Goal: Transaction & Acquisition: Purchase product/service

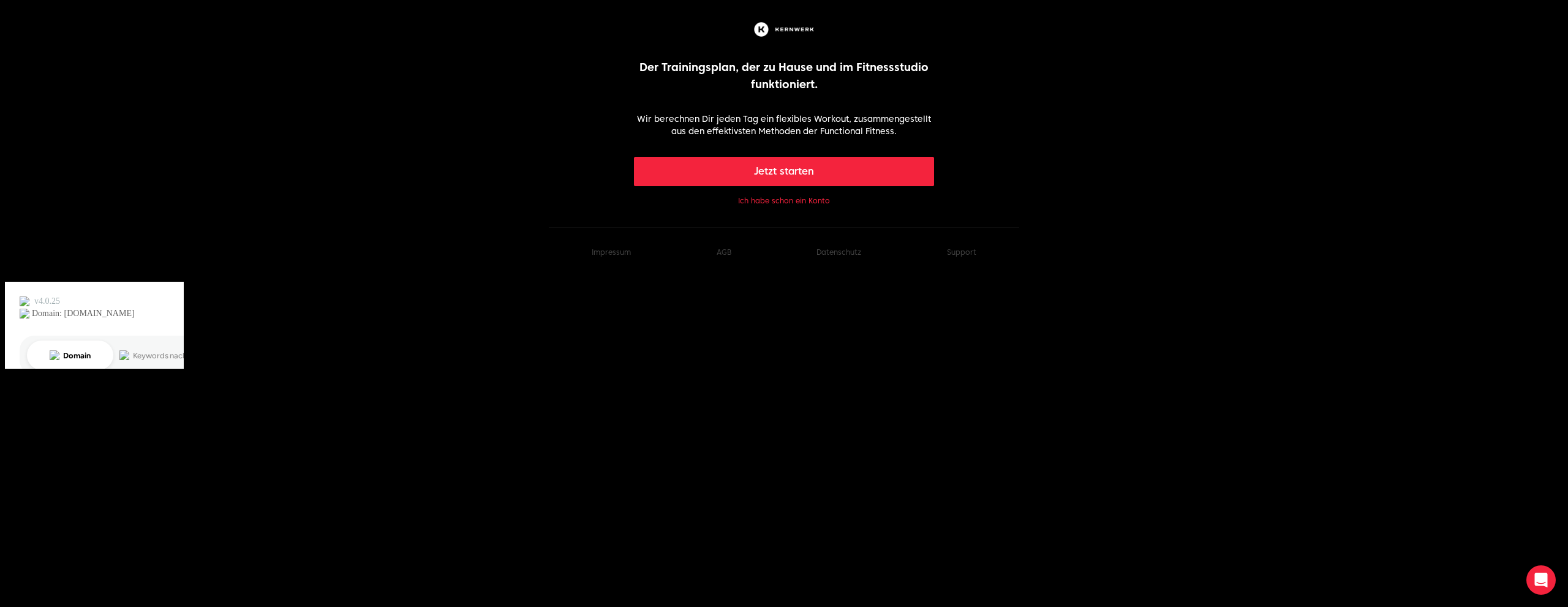
click at [774, 204] on button "Ich habe schon ein Konto" at bounding box center [783, 201] width 92 height 10
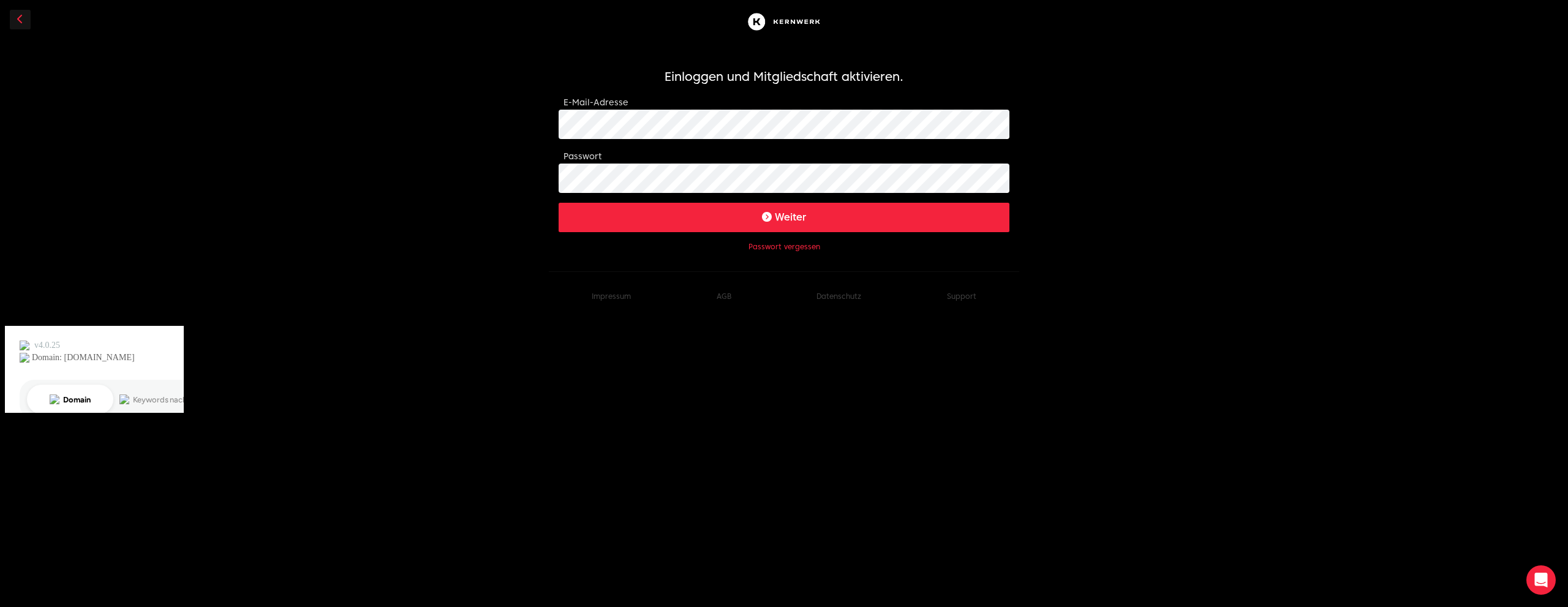
click at [785, 216] on button "Weiter" at bounding box center [784, 217] width 451 height 30
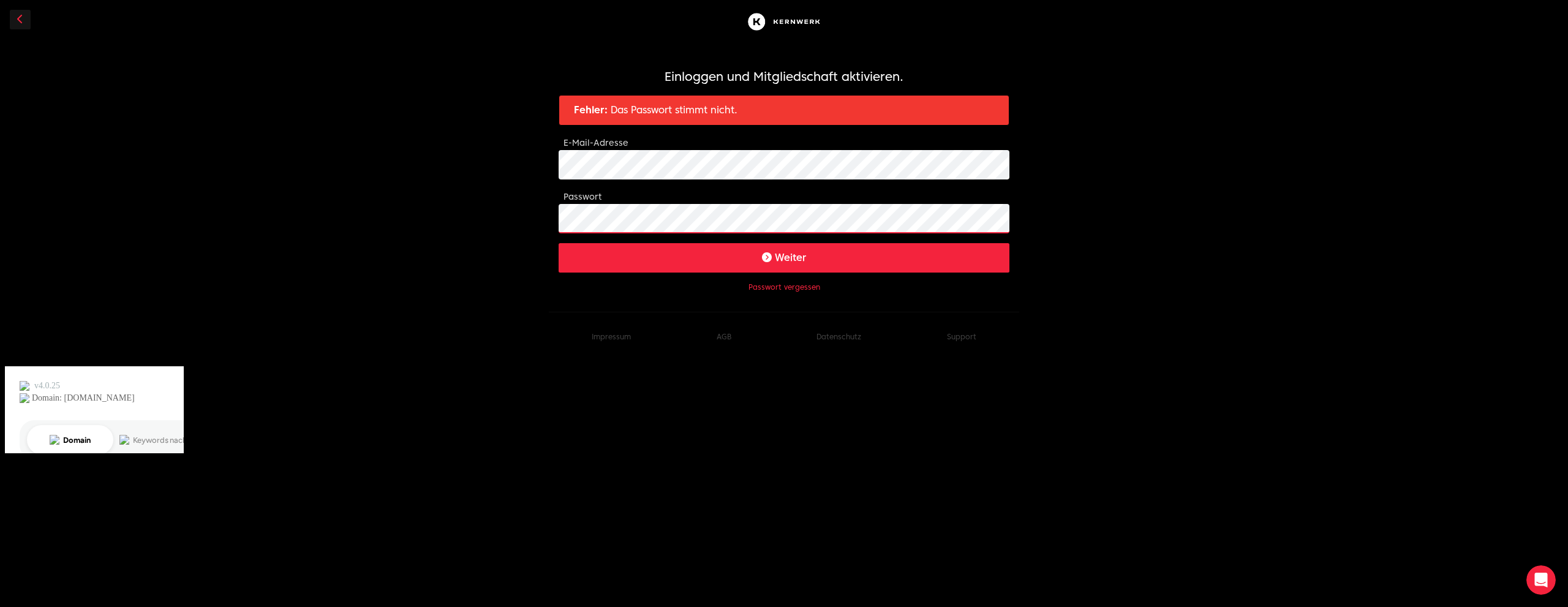
click button "Weiter" at bounding box center [784, 258] width 451 height 30
click at [796, 287] on button "Passwort vergessen" at bounding box center [784, 287] width 72 height 10
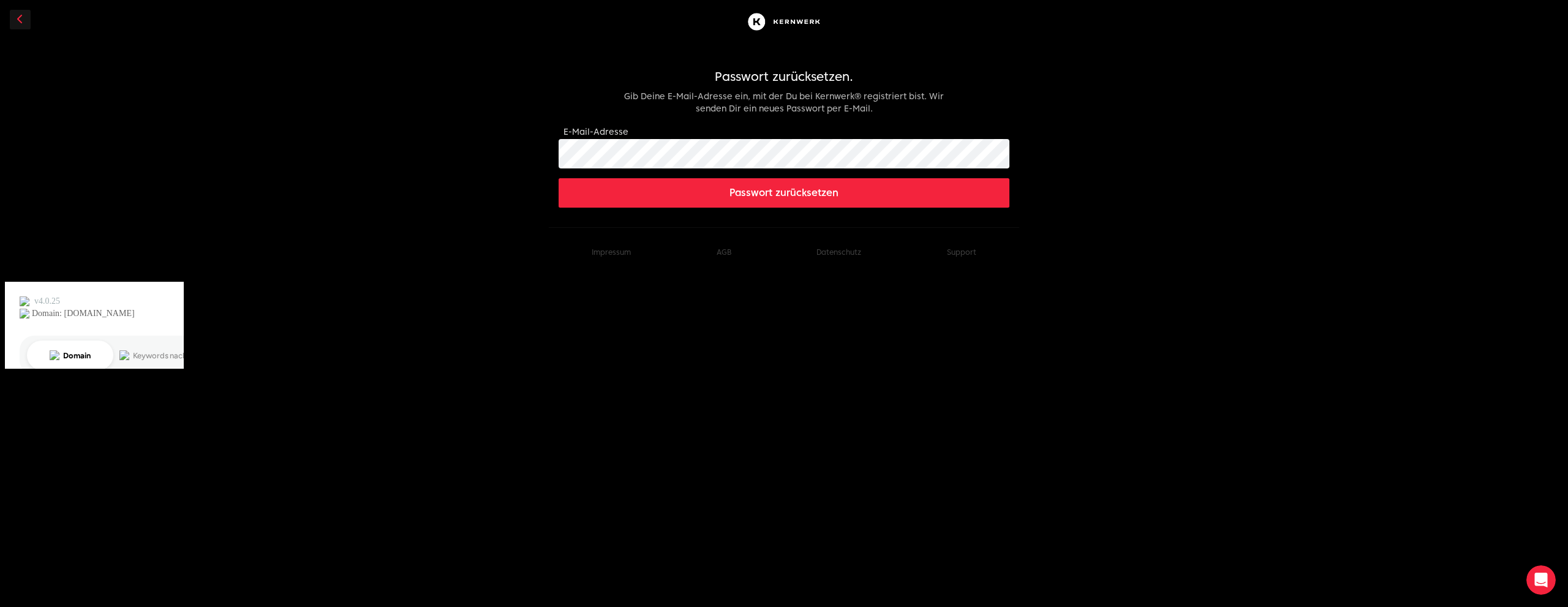
click at [792, 193] on button "Passwort zurücksetzen" at bounding box center [784, 193] width 451 height 30
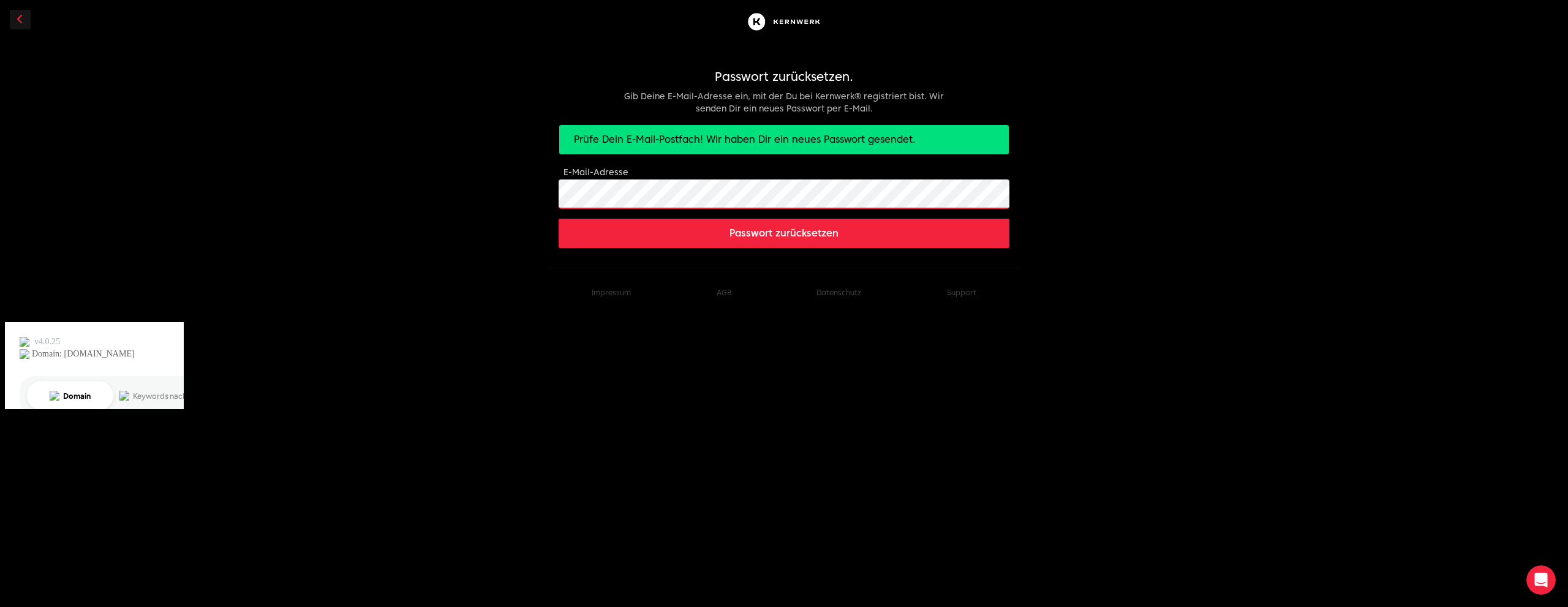
click at [553, 187] on div "Passwort zurücksetzen. Gib Deine E-Mail-Adresse ein, mit der Du bei Kernwerk® r…" at bounding box center [784, 124] width 470 height 248
click at [764, 73] on h1 "Passwort zurücksetzen." at bounding box center [784, 77] width 451 height 17
drag, startPoint x: 783, startPoint y: 23, endPoint x: 764, endPoint y: 24, distance: 19.0
click at [783, 23] on img at bounding box center [783, 22] width 78 height 24
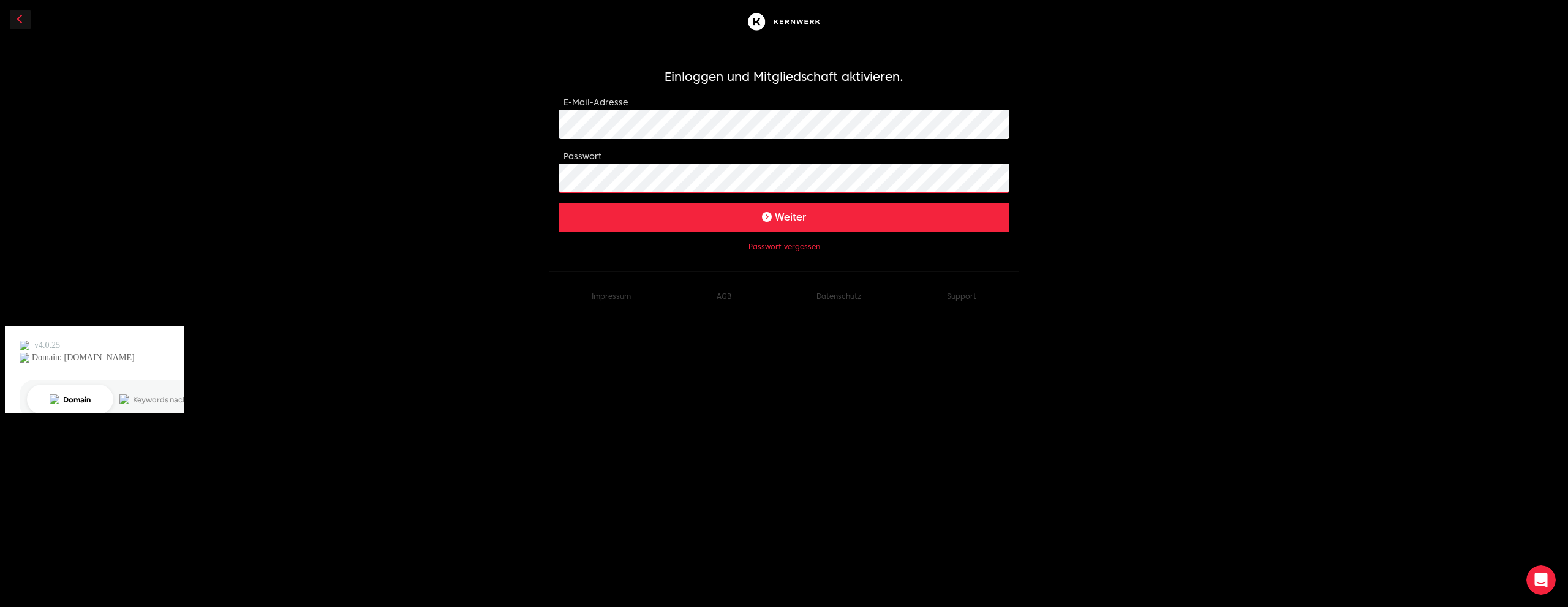
click at [502, 160] on body "Einloggen und Mitgliedschaft aktivieren. E-Mail-Adresse Passwort Weiter Passwor…" at bounding box center [784, 206] width 1568 height 413
click at [788, 218] on button "Weiter" at bounding box center [784, 217] width 451 height 30
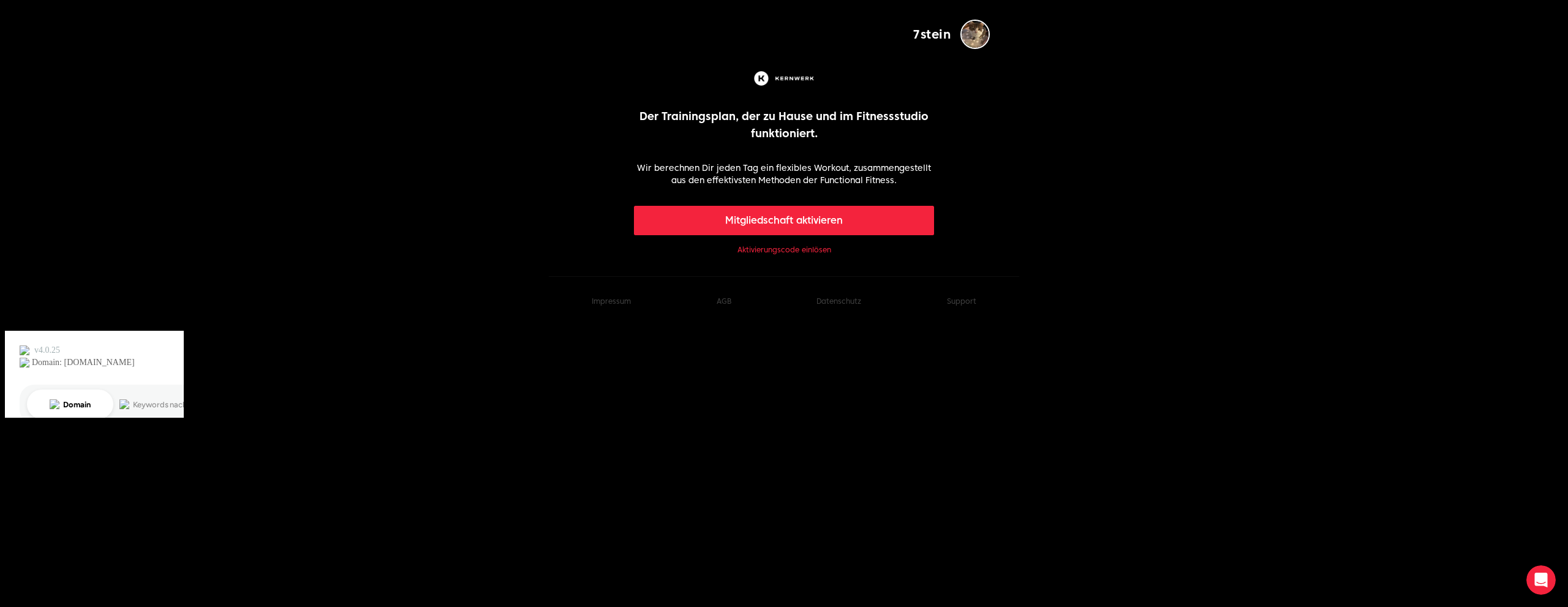
click at [772, 253] on link "Aktivierungscode einlösen" at bounding box center [784, 250] width 94 height 10
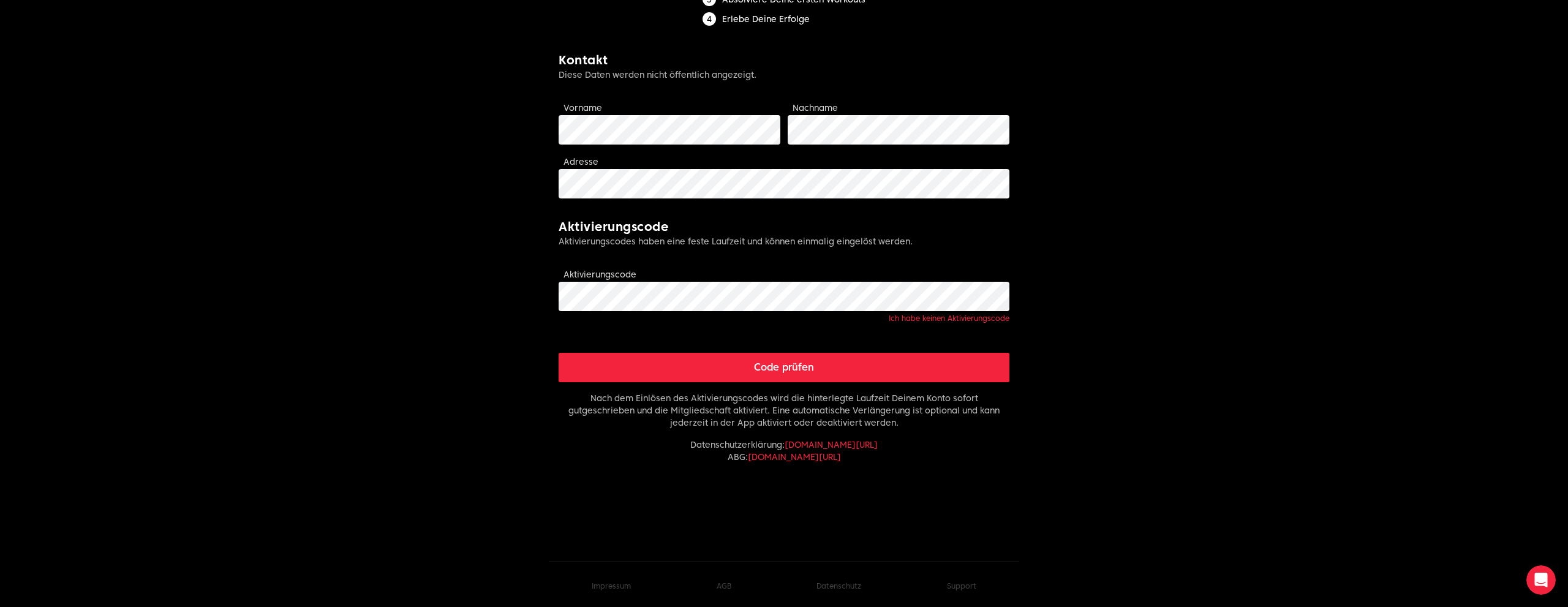
scroll to position [249, 0]
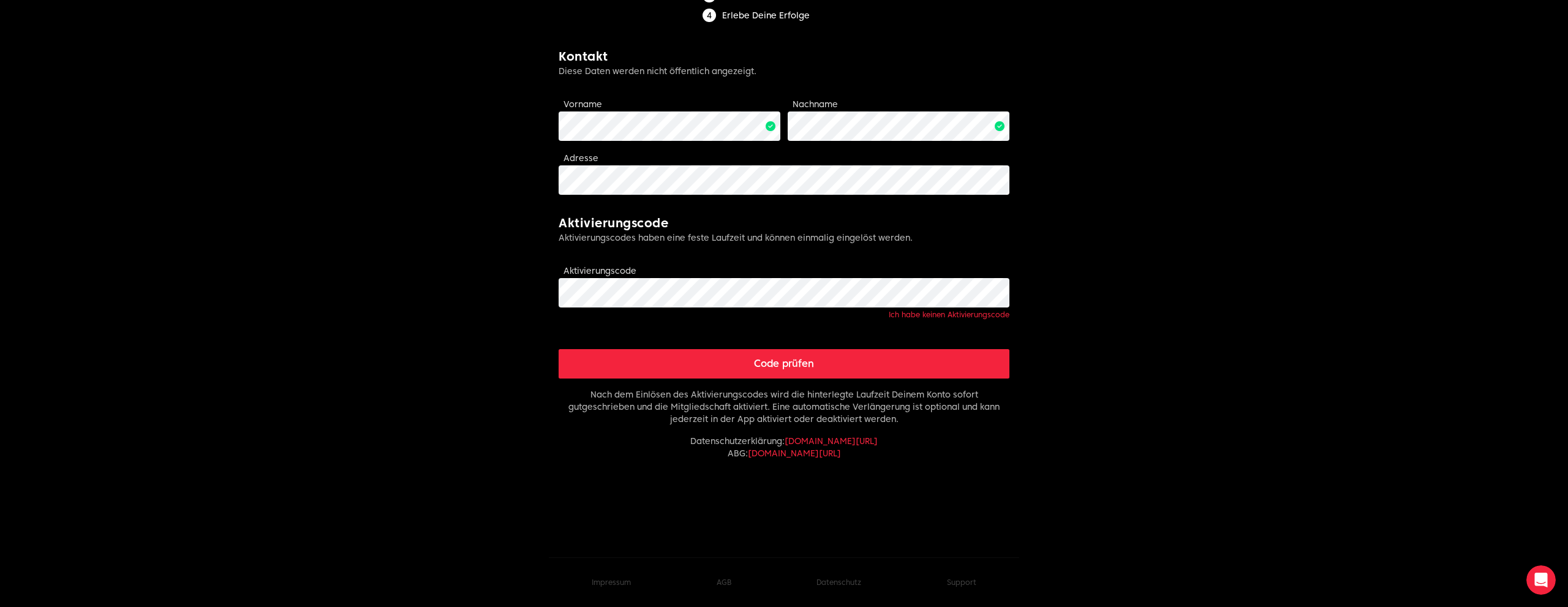
click at [755, 359] on button "Code prüfen" at bounding box center [784, 364] width 451 height 30
click at [781, 368] on button "Code prüfen" at bounding box center [784, 364] width 451 height 30
click at [749, 211] on form "Limitless fitness . Scaled to you . Mitgliedschaft aktivieren Jetzt Mitgliedsch…" at bounding box center [784, 169] width 451 height 737
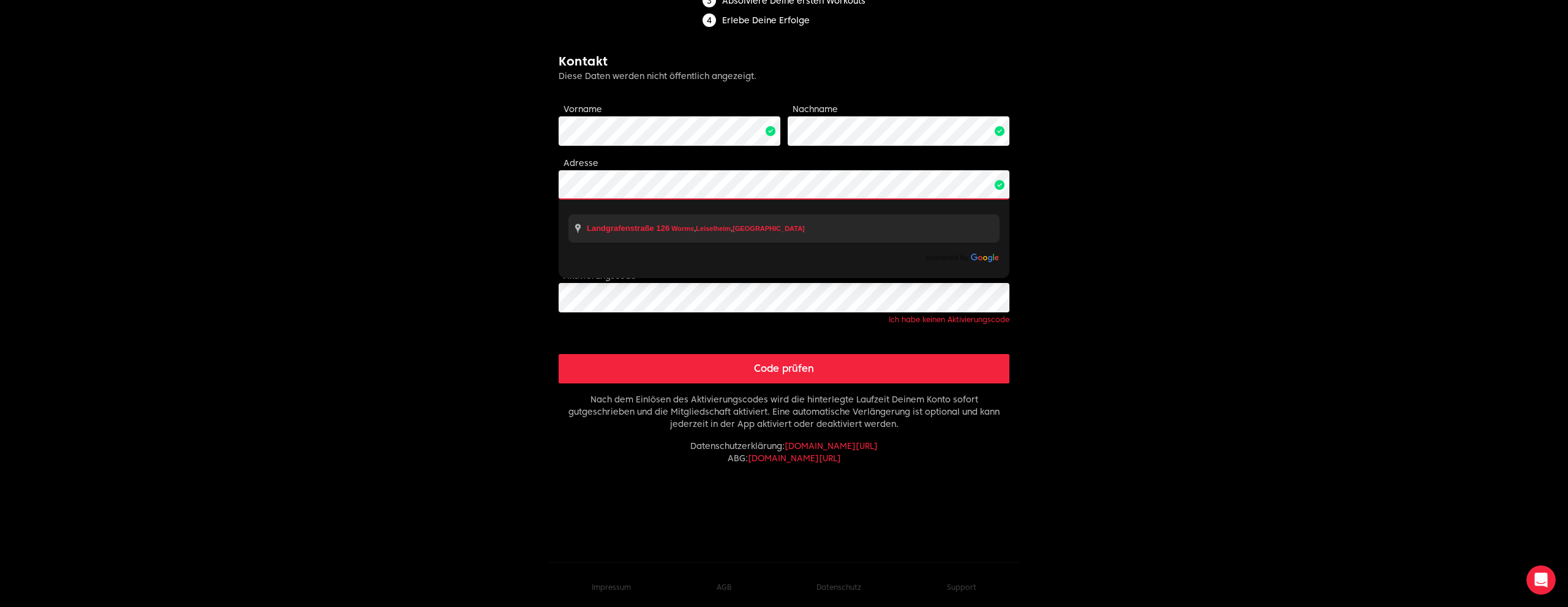
scroll to position [246, 0]
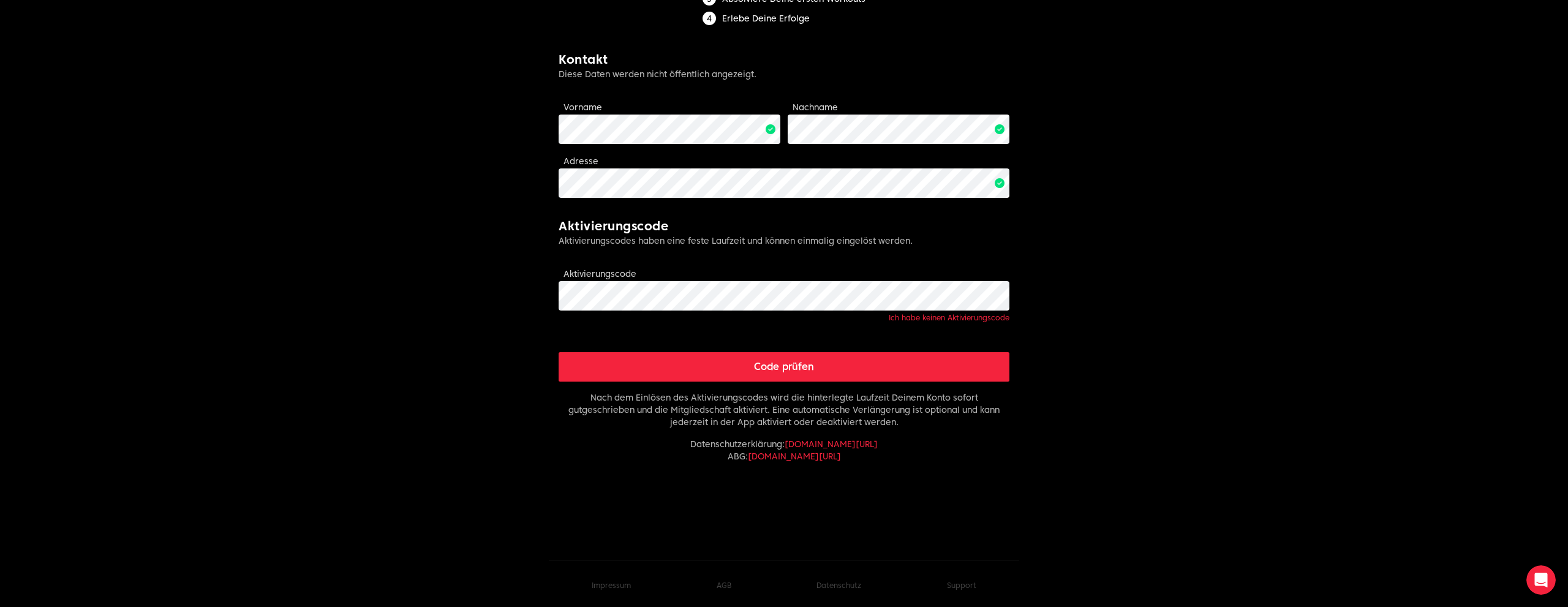
click at [785, 364] on button "Code prüfen" at bounding box center [784, 367] width 451 height 30
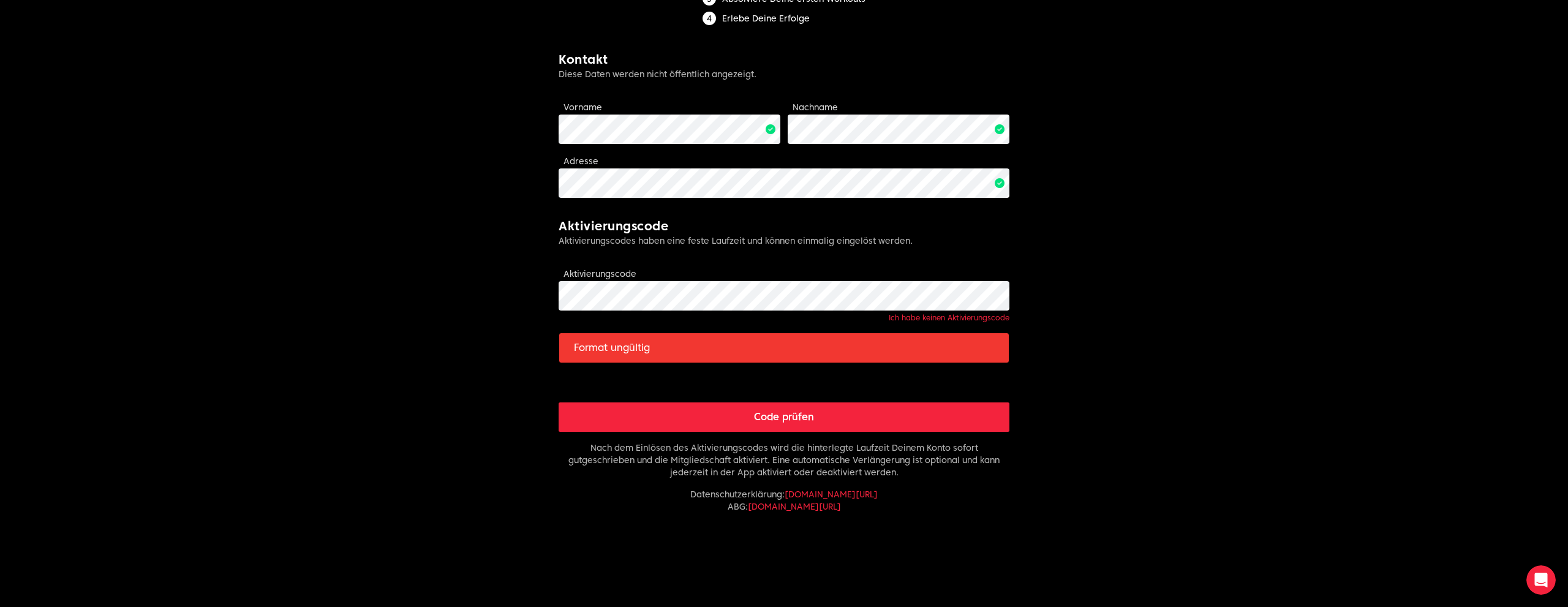
click at [781, 420] on button "Code prüfen" at bounding box center [784, 417] width 451 height 30
click at [765, 416] on button "Code prüfen" at bounding box center [784, 417] width 451 height 30
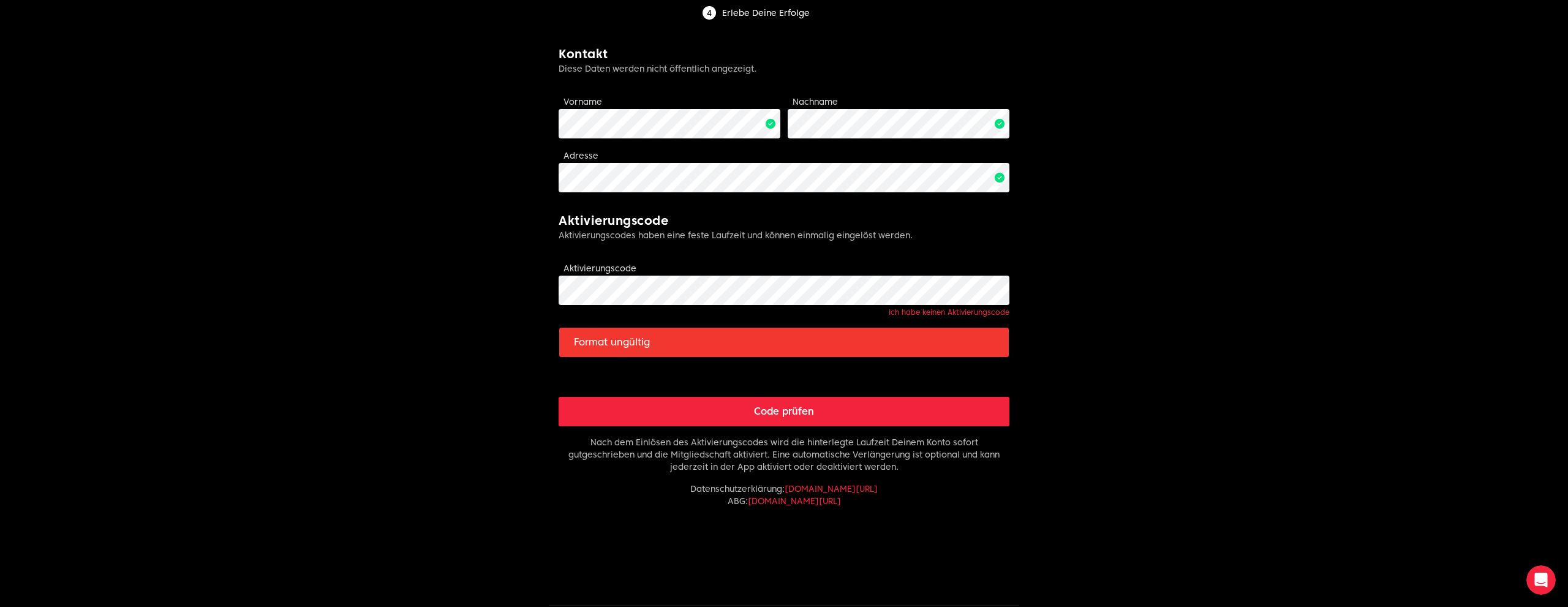
click at [757, 417] on button "Code prüfen" at bounding box center [784, 412] width 451 height 30
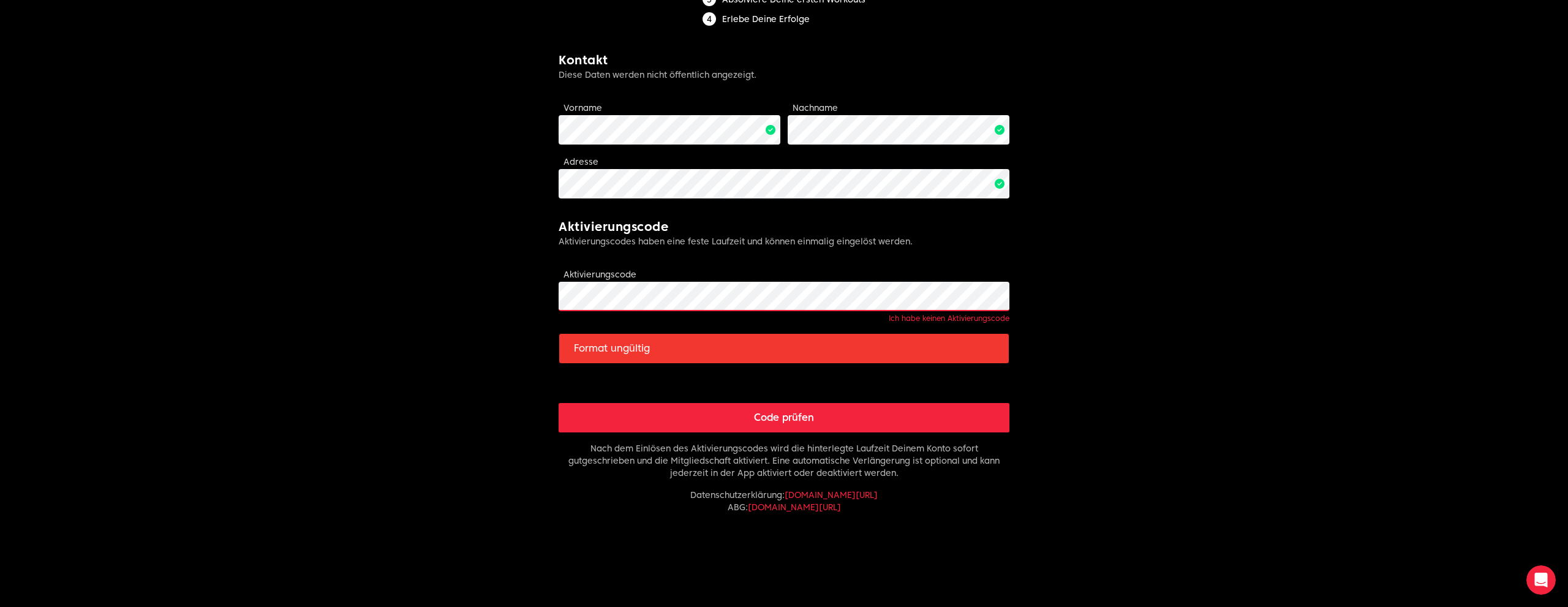
scroll to position [260, 0]
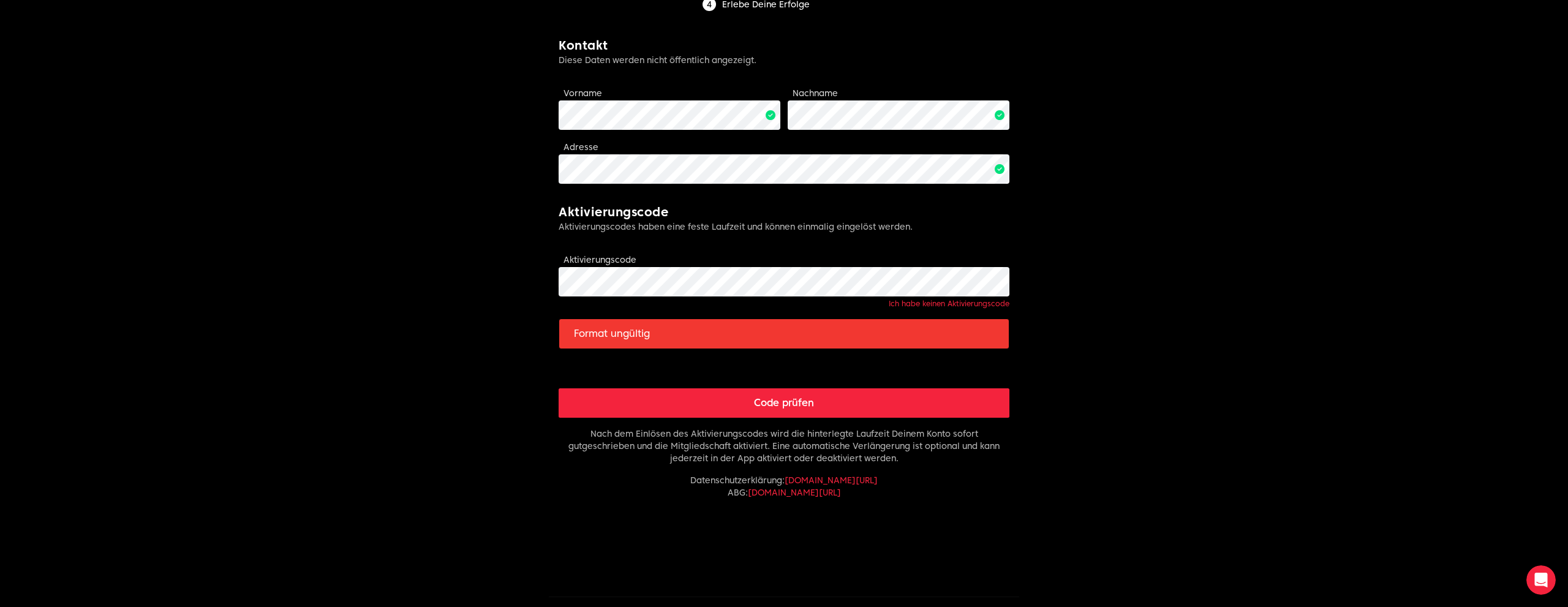
click at [761, 402] on button "Code prüfen" at bounding box center [784, 403] width 451 height 30
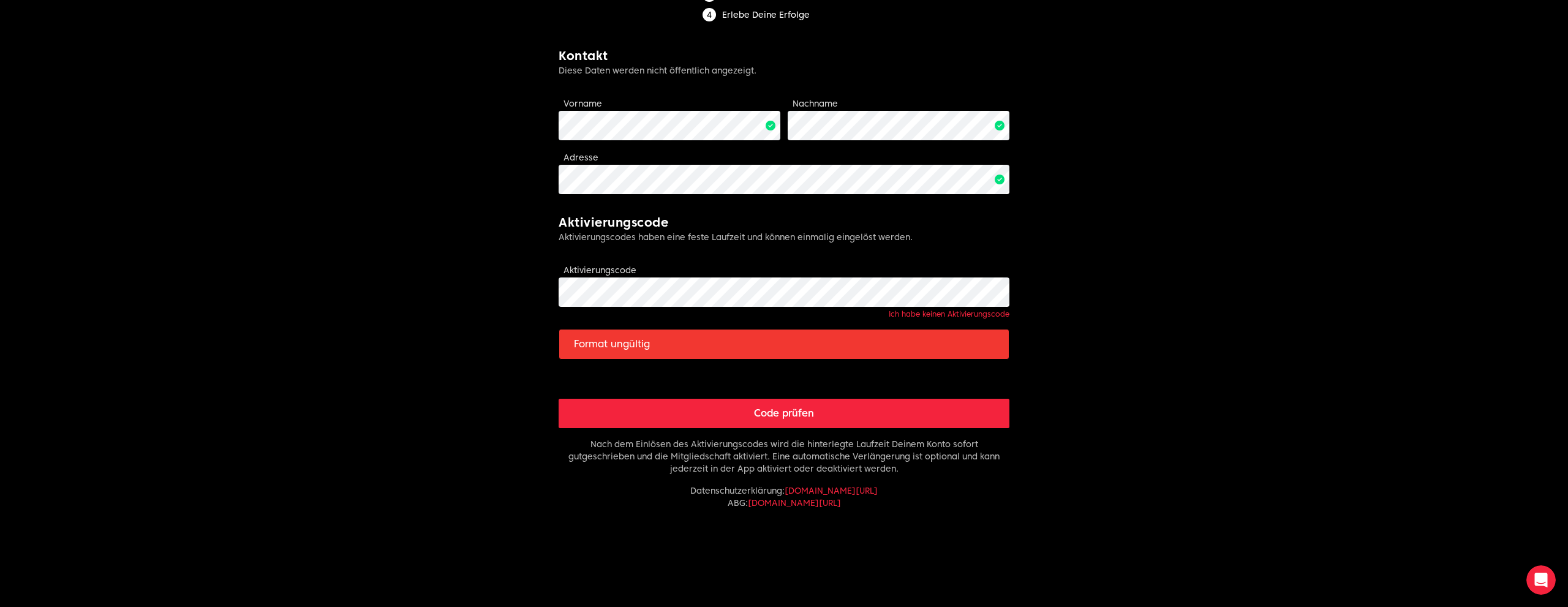
scroll to position [299, 0]
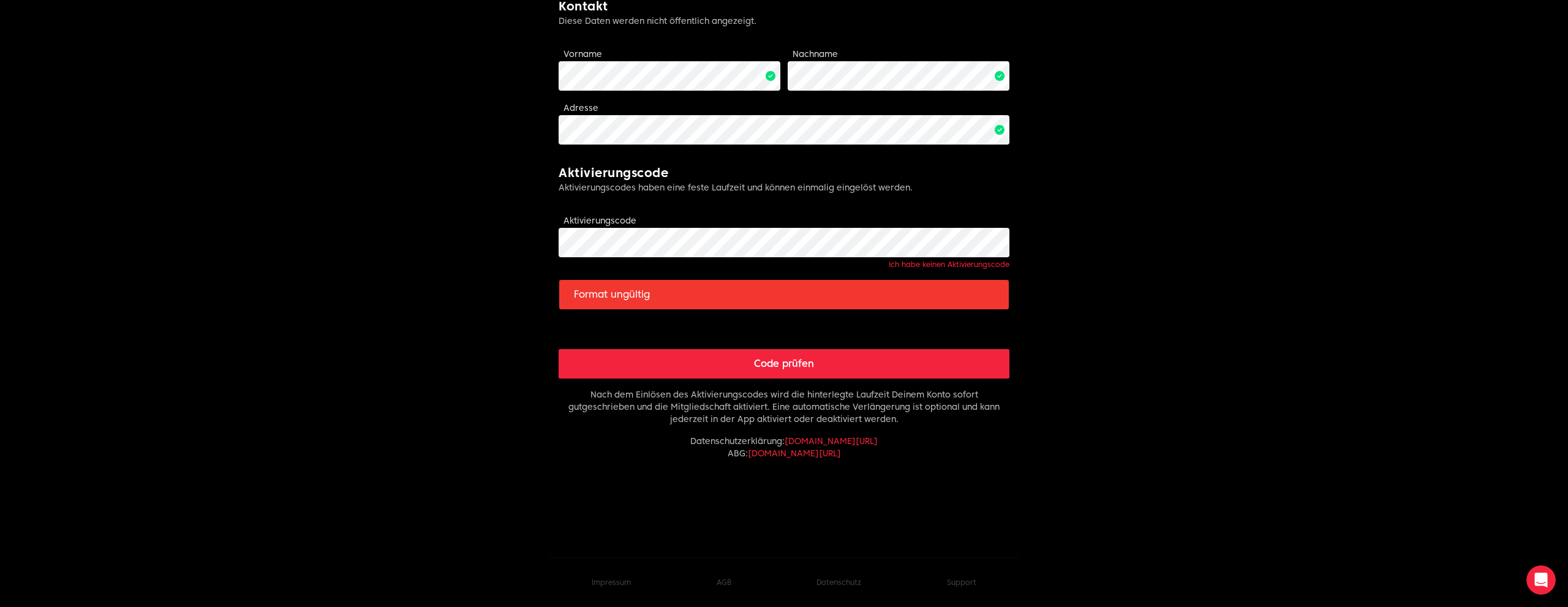
click at [753, 366] on button "Code prüfen" at bounding box center [784, 364] width 451 height 30
click at [753, 365] on button "Code prüfen" at bounding box center [784, 364] width 451 height 30
click at [533, 240] on body "7stein Limitless fitness . Scaled to you . Mitgliedschaft aktivieren Jetzt Mitg…" at bounding box center [784, 200] width 1568 height 998
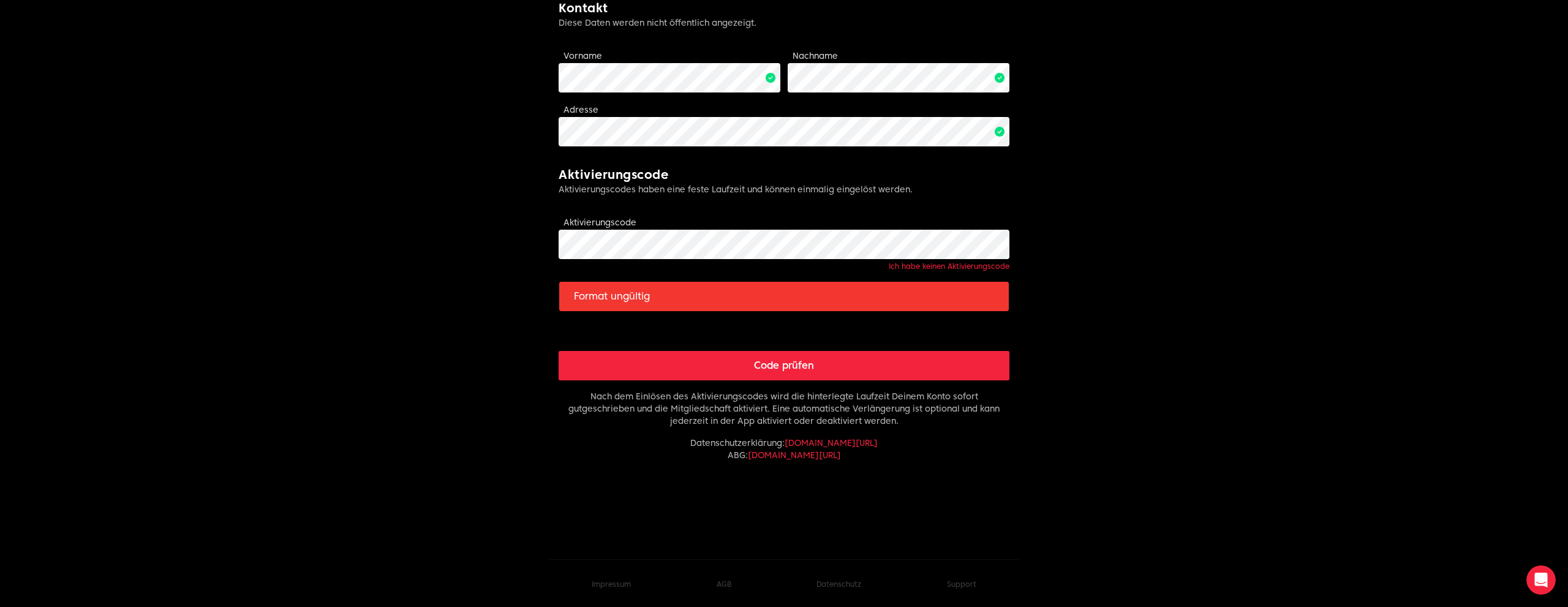
click at [910, 266] on link "Ich habe keinen Aktivierungscode" at bounding box center [948, 266] width 120 height 9
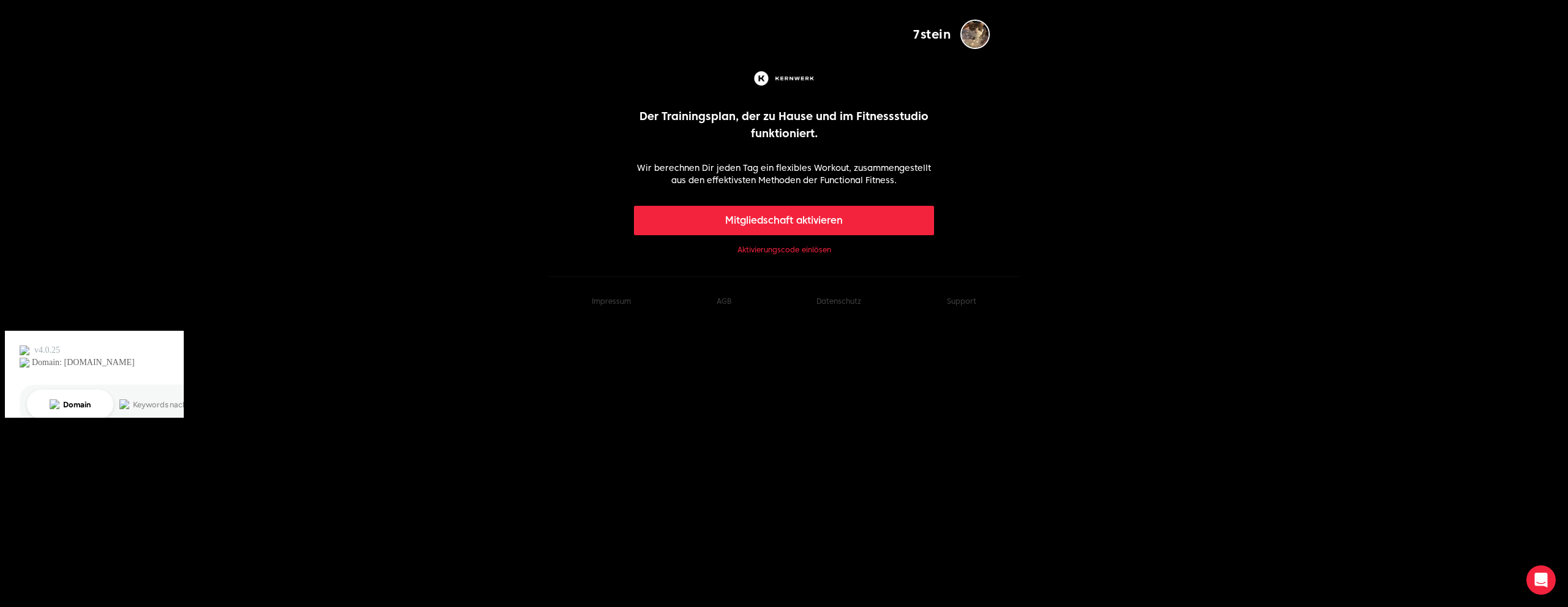
click at [778, 220] on button "Mitgliedschaft aktivieren" at bounding box center [784, 220] width 301 height 30
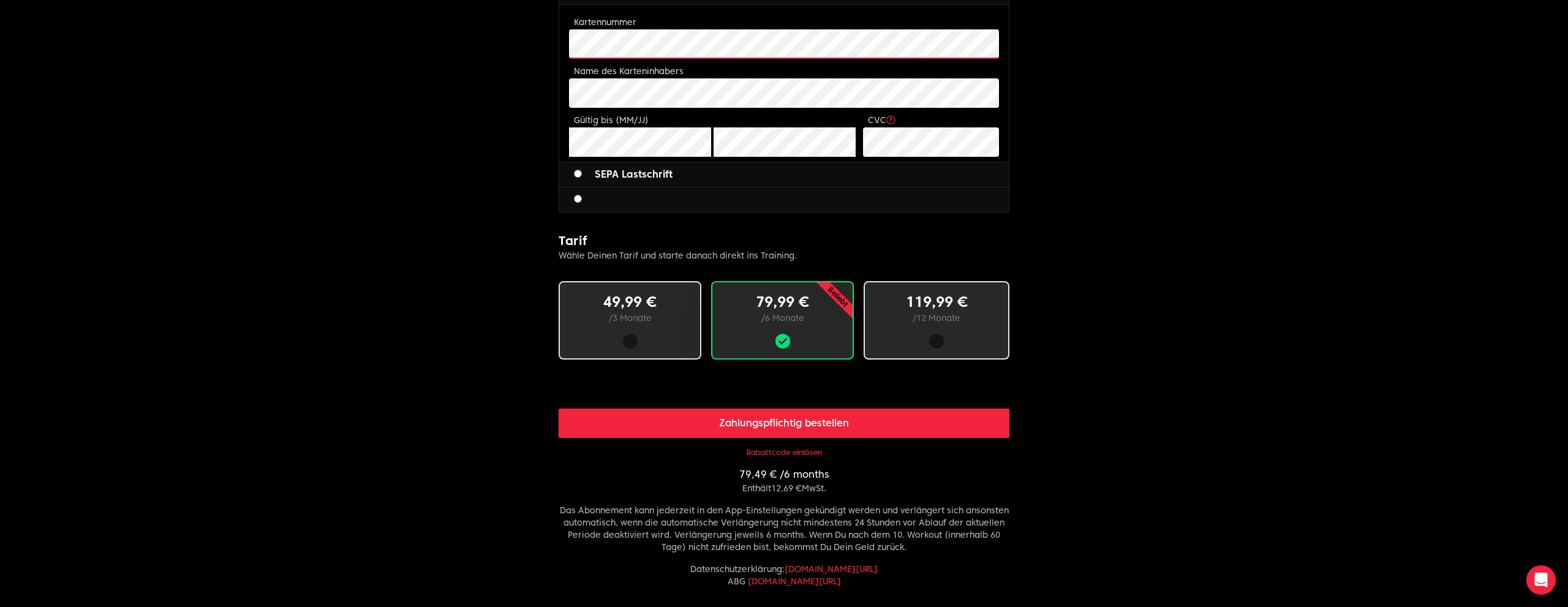
scroll to position [648, 0]
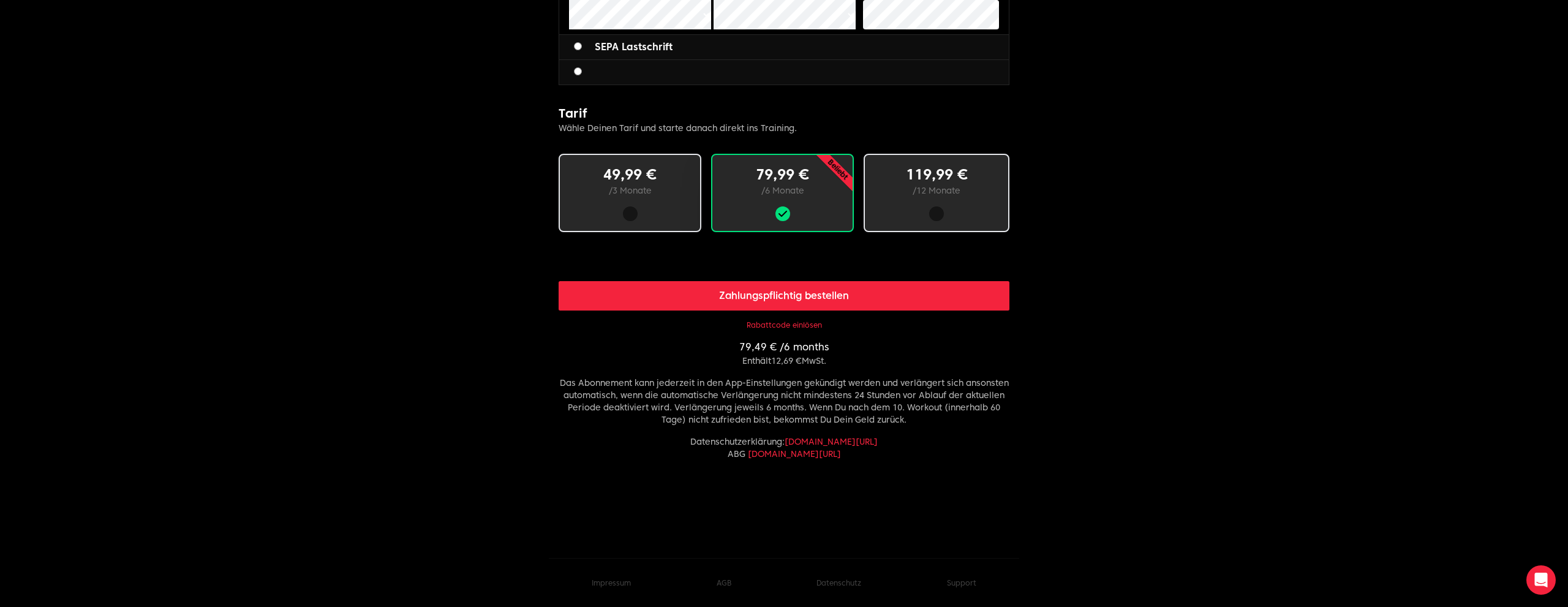
click at [786, 327] on button "Rabattcode einlösen" at bounding box center [784, 325] width 75 height 10
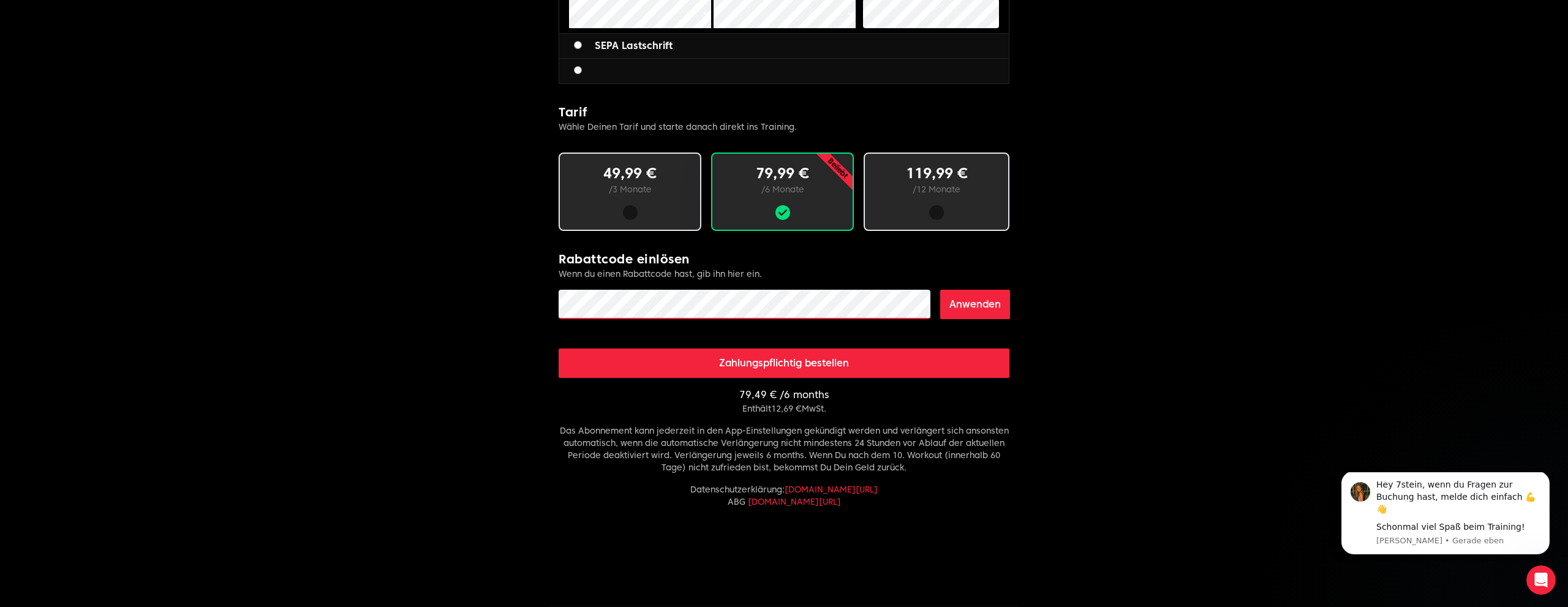
scroll to position [0, 0]
click at [973, 307] on button "Anwenden" at bounding box center [975, 304] width 70 height 30
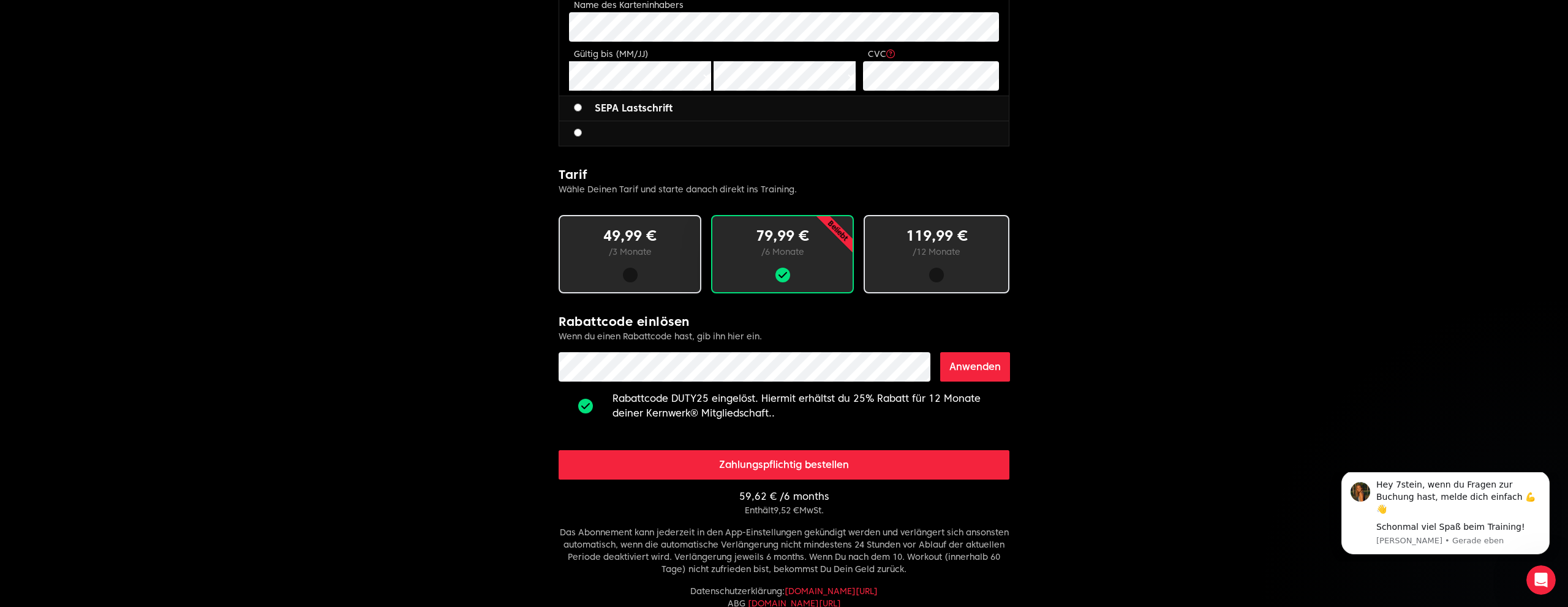
scroll to position [649, 0]
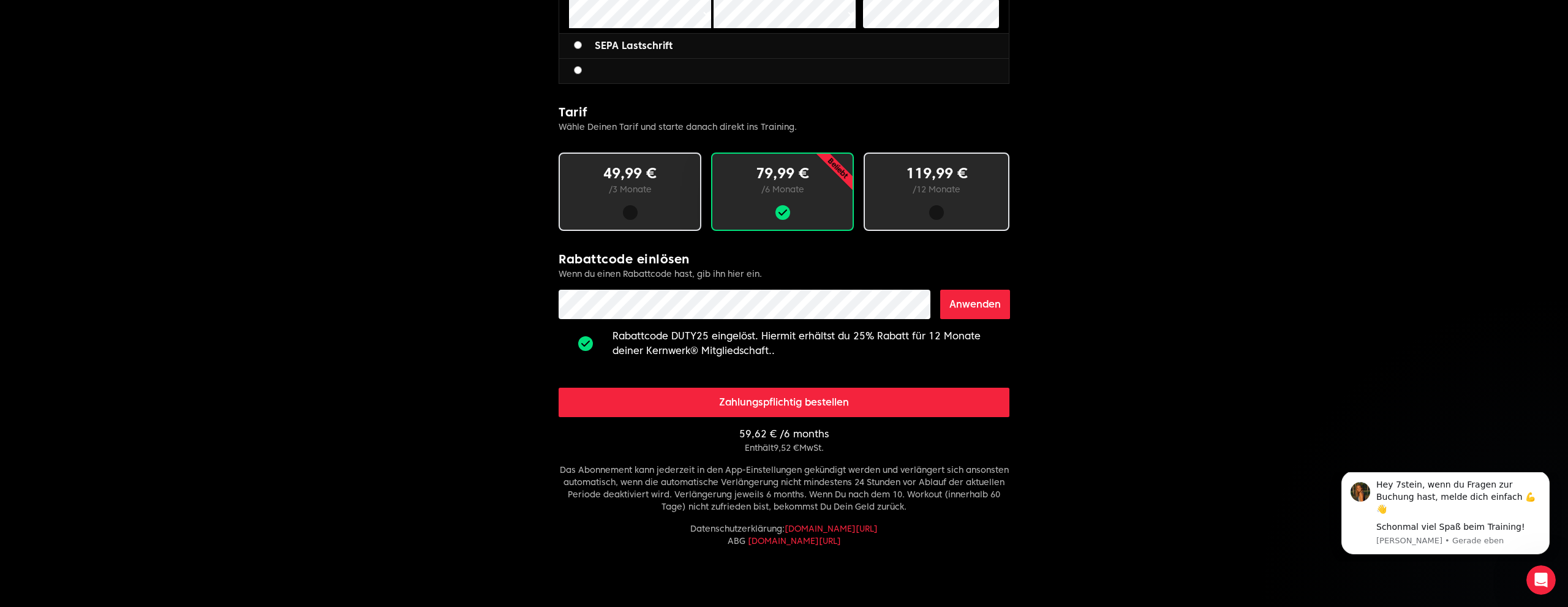
click at [977, 304] on button "Anwenden" at bounding box center [975, 304] width 70 height 30
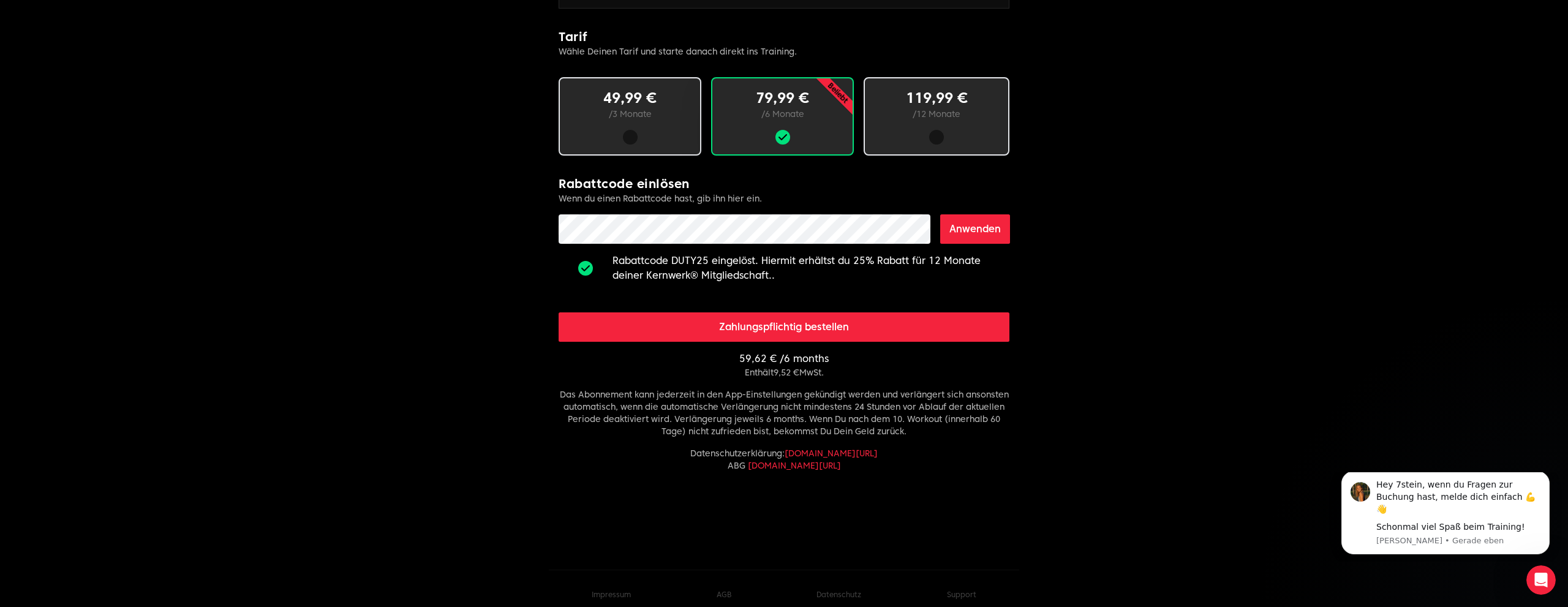
scroll to position [735, 0]
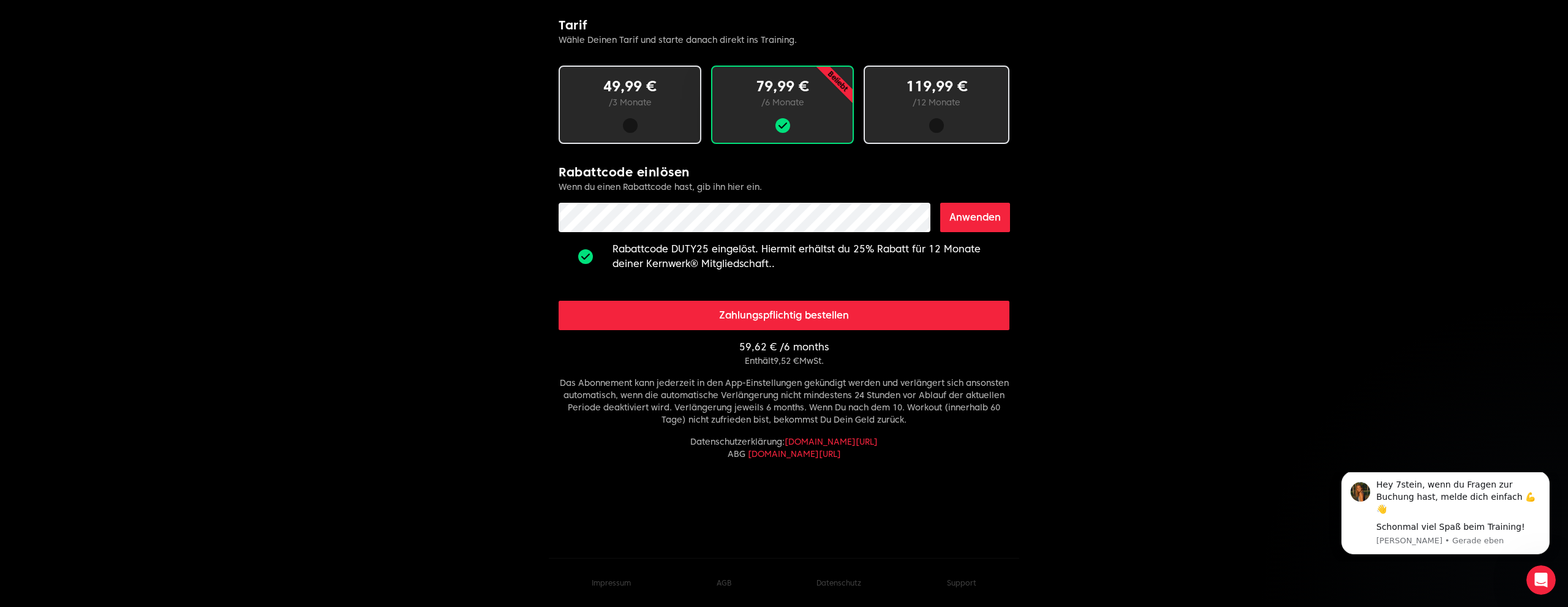
click at [798, 317] on button "Zahlungspflichtig bestellen" at bounding box center [784, 316] width 451 height 30
click at [794, 314] on button "Zahlungspflichtig bestellen" at bounding box center [784, 316] width 451 height 30
click at [794, 313] on button "Zahlungspflichtig bestellen" at bounding box center [784, 316] width 451 height 30
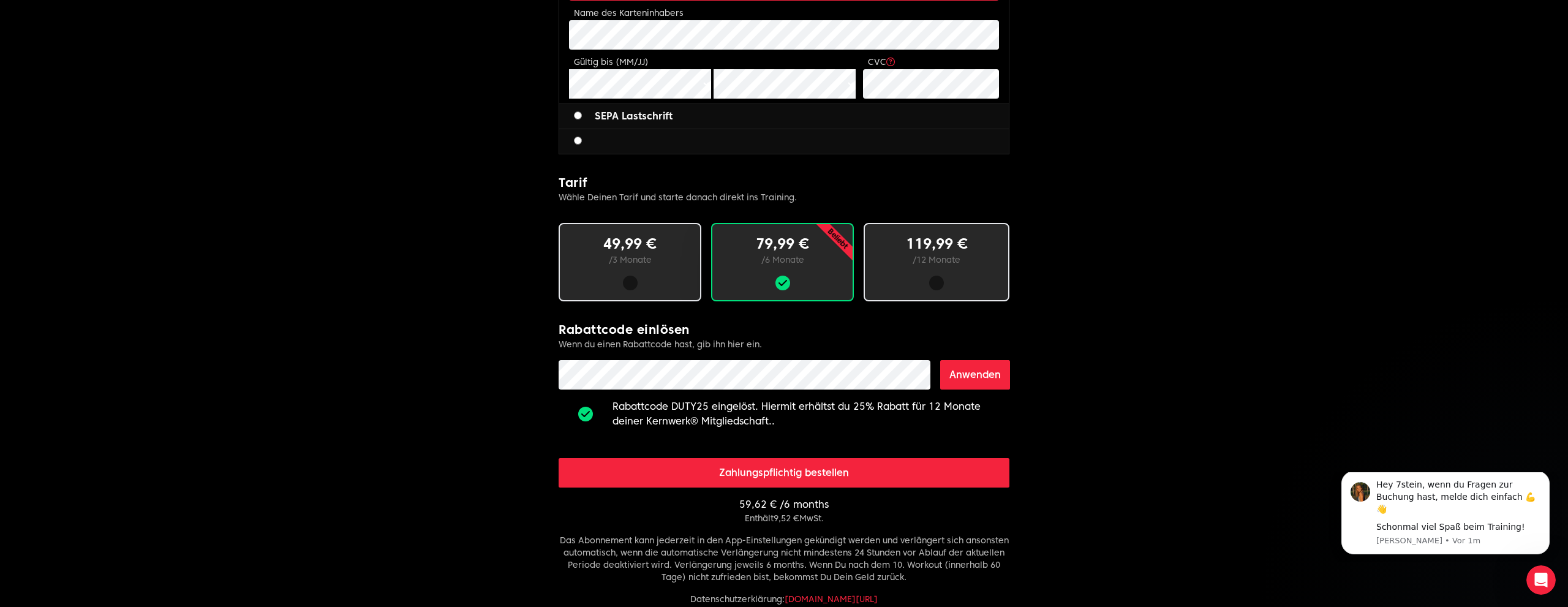
scroll to position [627, 0]
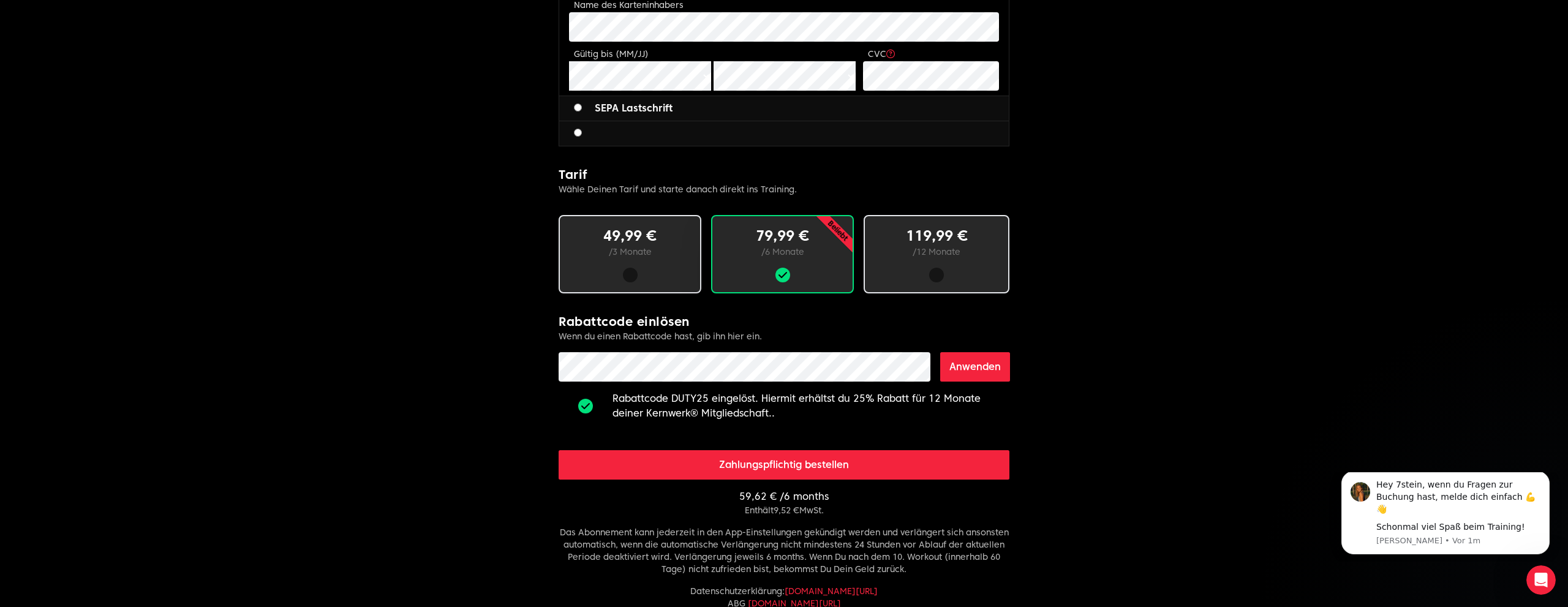
click at [762, 465] on button "Zahlungspflichtig bestellen" at bounding box center [784, 465] width 451 height 30
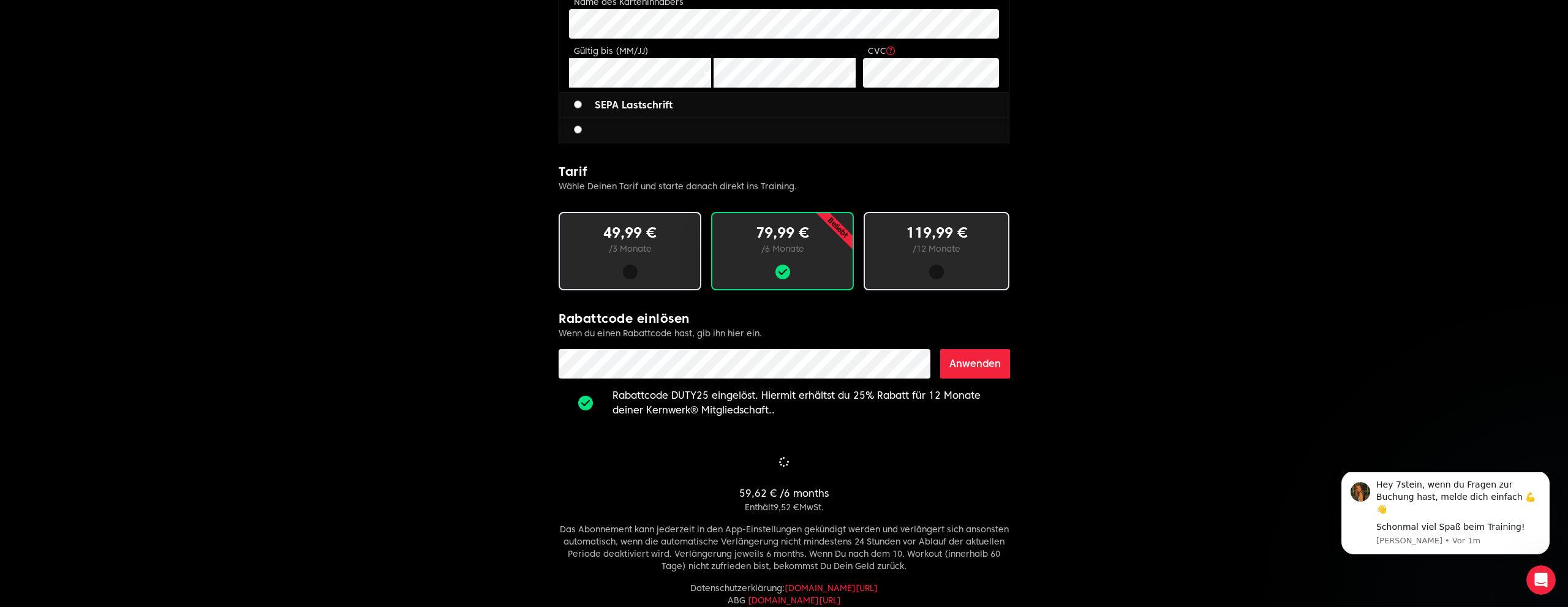
scroll to position [586, 0]
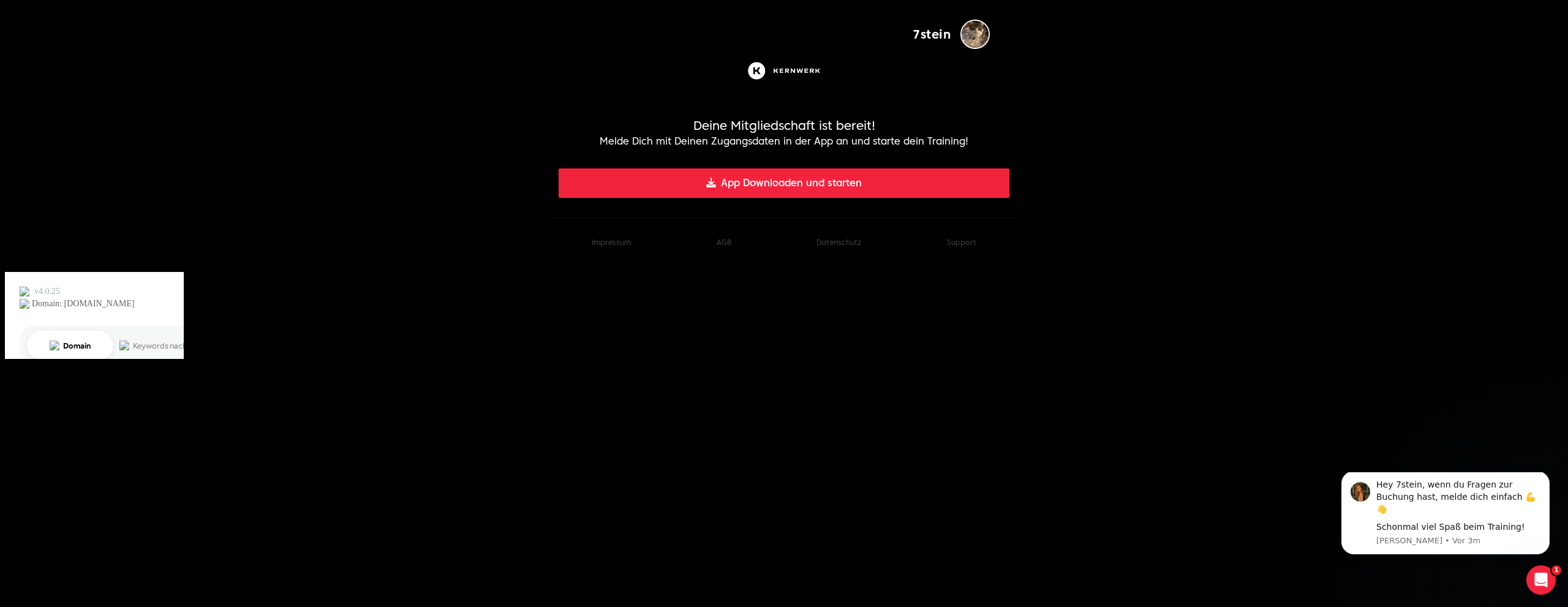
click at [819, 187] on button "App Downloaden und starten" at bounding box center [784, 183] width 451 height 30
click at [967, 38] on img "button" at bounding box center [975, 35] width 30 height 30
click at [924, 36] on span "7stein" at bounding box center [932, 35] width 38 height 17
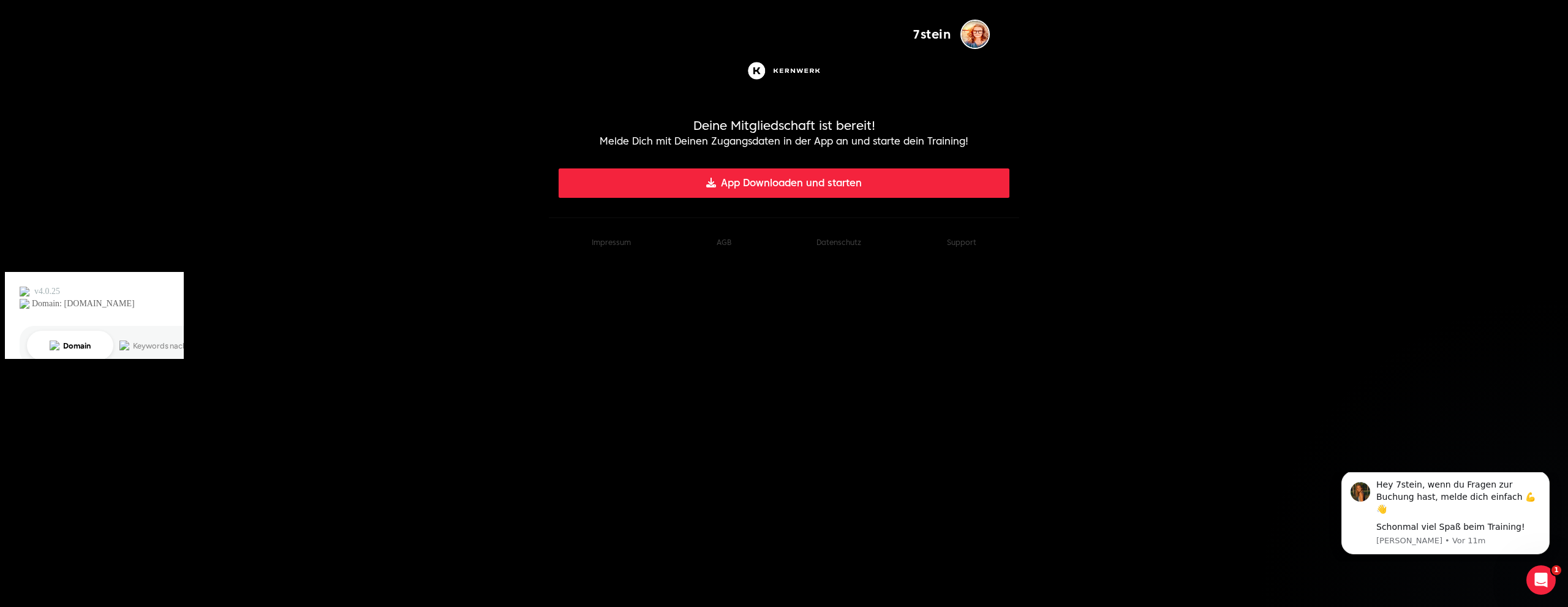
click at [778, 74] on img at bounding box center [783, 70] width 78 height 24
click at [761, 70] on img at bounding box center [783, 70] width 78 height 24
click at [759, 143] on p "Melde Dich mit Deinen Zugangsdaten in der App an und starte dein Training!" at bounding box center [784, 141] width 451 height 15
click at [1545, 585] on div "Intercom-Nachrichtendienst öffnen" at bounding box center [1538, 578] width 40 height 40
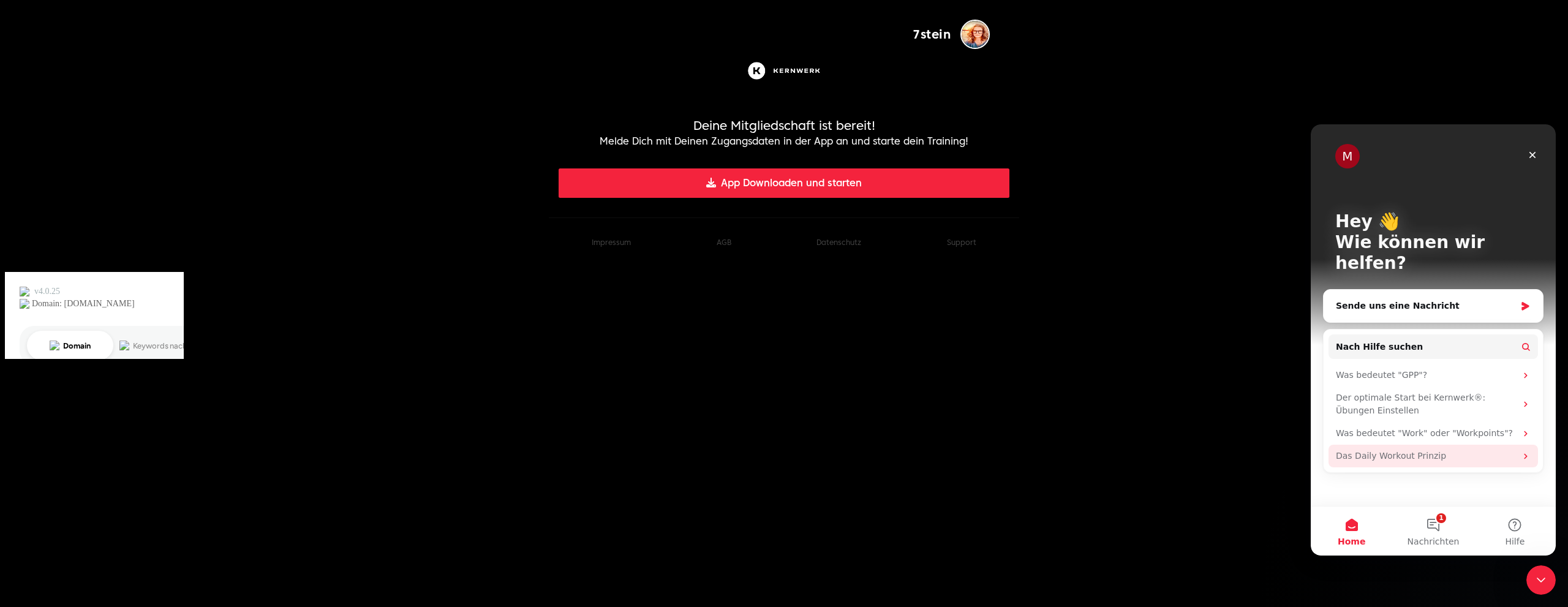
click at [1369, 450] on div "Das Daily Workout Prinzip" at bounding box center [1426, 456] width 180 height 13
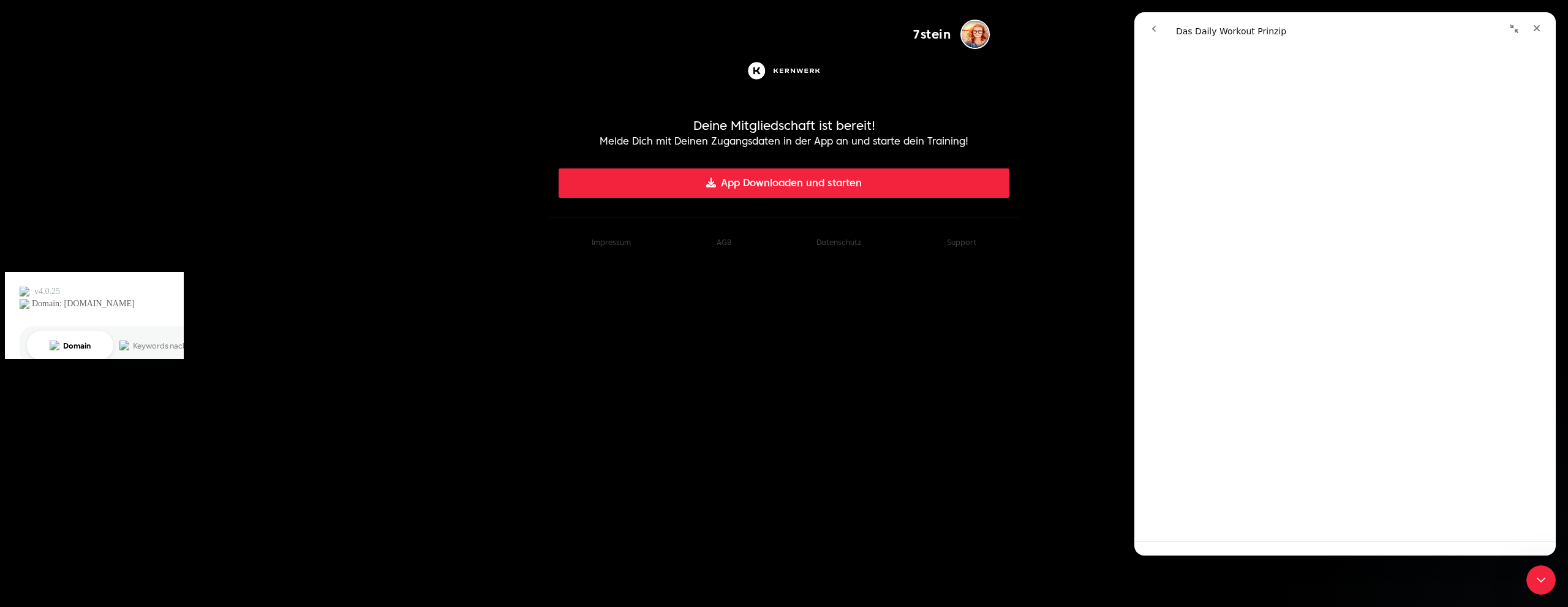
scroll to position [409, 0]
click at [1375, 504] on span "😃" at bounding box center [1377, 504] width 24 height 33
click at [1530, 29] on div "Schließen" at bounding box center [1537, 28] width 22 height 22
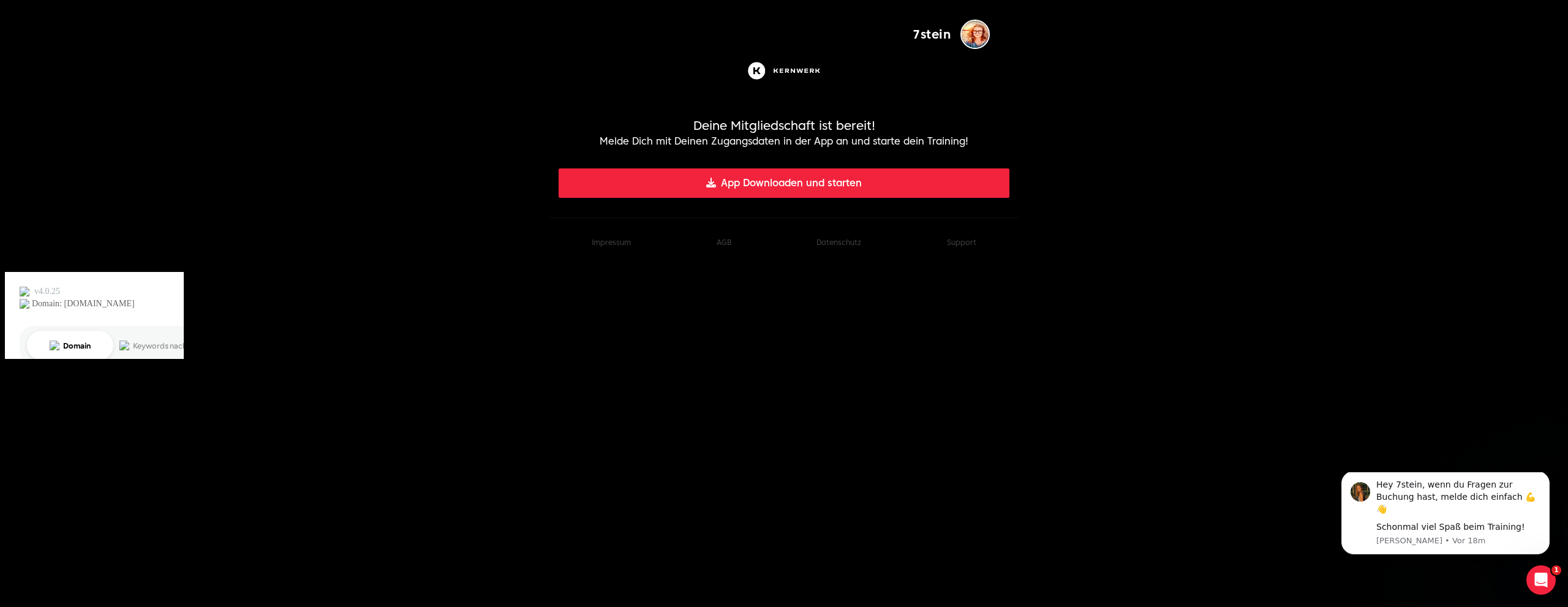
scroll to position [0, 0]
